Goal: Task Accomplishment & Management: Manage account settings

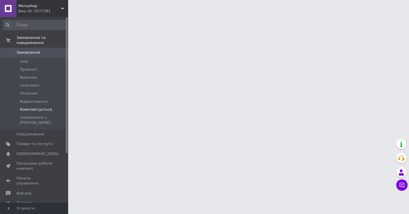
click at [43, 109] on span "Комплектується." at bounding box center [36, 109] width 33 height 5
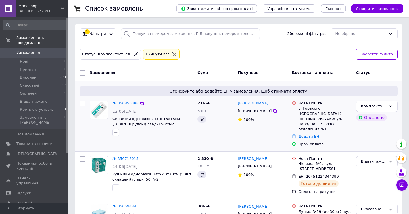
click at [309, 139] on link "Додати ЕН" at bounding box center [308, 136] width 21 height 4
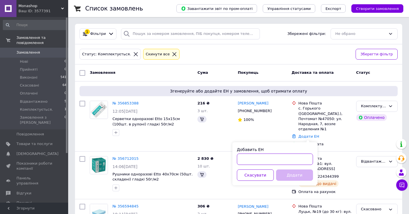
click at [292, 156] on input "Добавить ЕН" at bounding box center [275, 159] width 76 height 11
paste input "20451224912010"
type input "20451224912010"
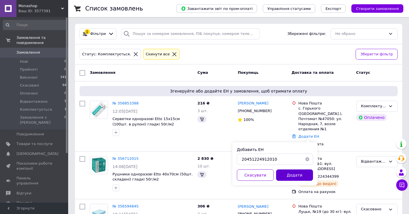
click at [298, 173] on button "Додати" at bounding box center [294, 174] width 37 height 11
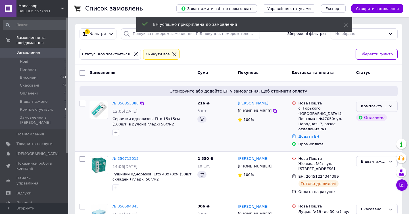
click at [391, 106] on icon at bounding box center [390, 106] width 5 height 5
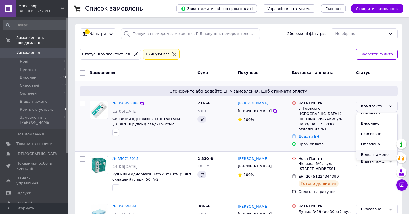
click at [370, 154] on li "Відвантажено" at bounding box center [376, 155] width 41 height 11
click at [367, 104] on div "Комплектується." at bounding box center [373, 106] width 25 height 6
click at [368, 158] on li "Відвантажено" at bounding box center [376, 159] width 41 height 11
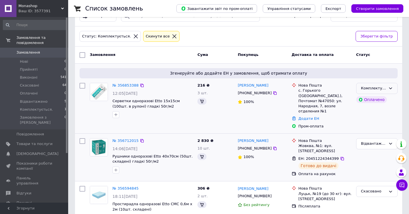
scroll to position [20, 0]
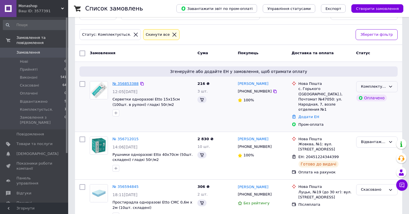
click at [126, 83] on link "№ 356853388" at bounding box center [125, 83] width 26 height 4
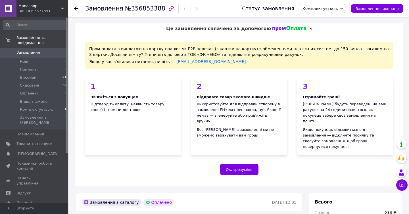
scroll to position [231, 0]
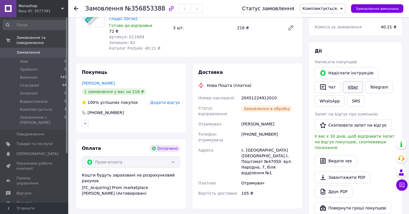
click at [353, 81] on link "Viber" at bounding box center [353, 87] width 20 height 12
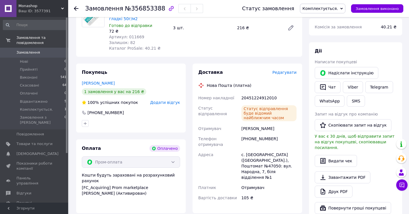
scroll to position [223, 0]
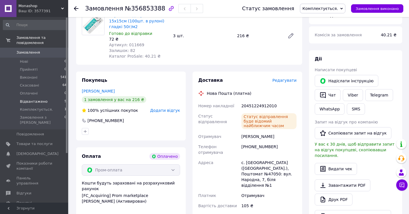
click at [43, 103] on span "Відвантажено" at bounding box center [34, 101] width 28 height 5
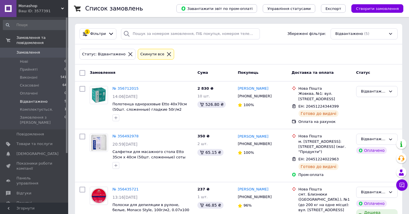
scroll to position [149, 0]
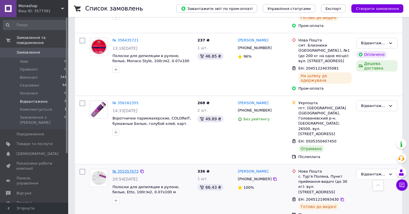
click at [122, 169] on link "№ 355357673" at bounding box center [125, 171] width 26 height 4
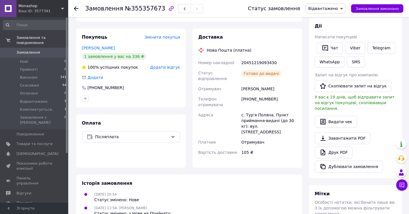
scroll to position [85, 0]
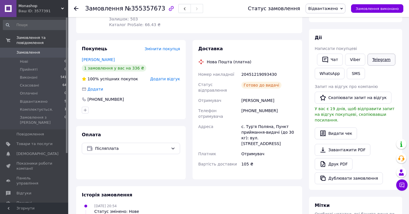
click at [384, 61] on link "Telegram" at bounding box center [381, 60] width 28 height 12
